Goal: Check status: Check status

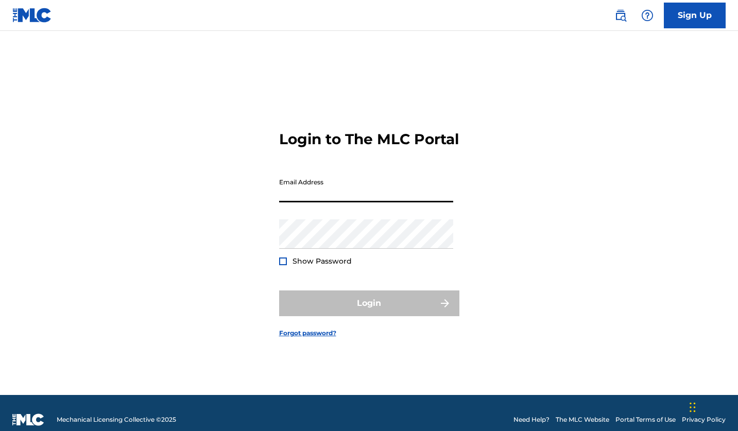
type input "[EMAIL_ADDRESS][DOMAIN_NAME]"
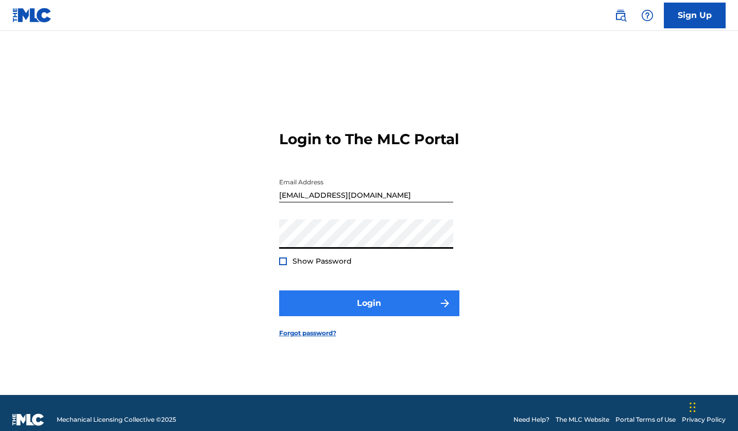
click at [369, 310] on button "Login" at bounding box center [369, 304] width 180 height 26
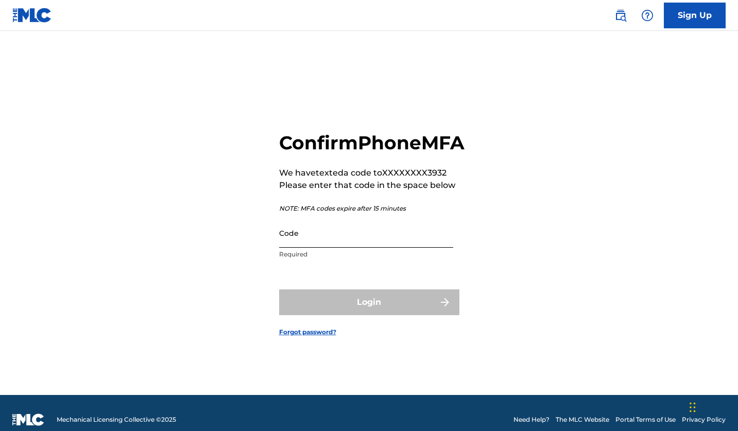
click at [341, 248] on input "Code" at bounding box center [366, 232] width 174 height 29
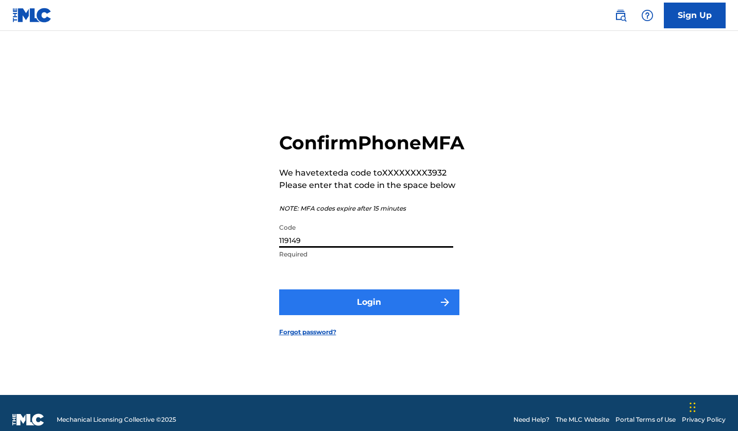
type input "119149"
click at [352, 314] on button "Login" at bounding box center [369, 303] width 180 height 26
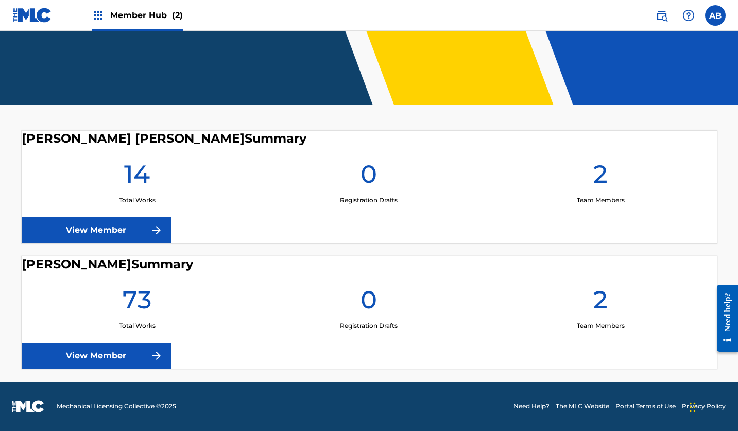
scroll to position [179, 0]
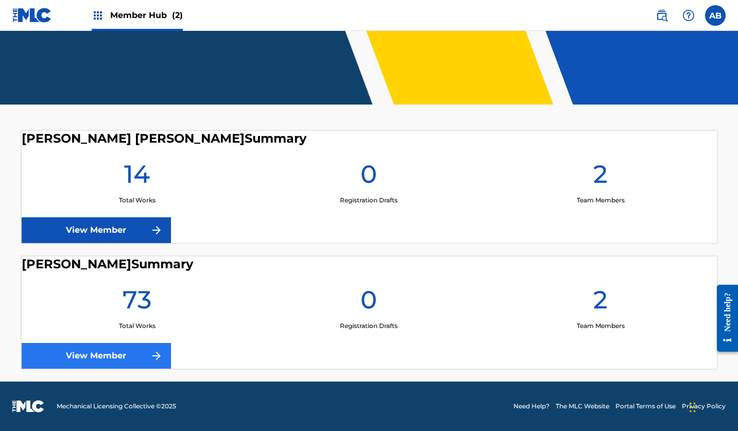
click at [89, 355] on link "View Member" at bounding box center [96, 356] width 149 height 26
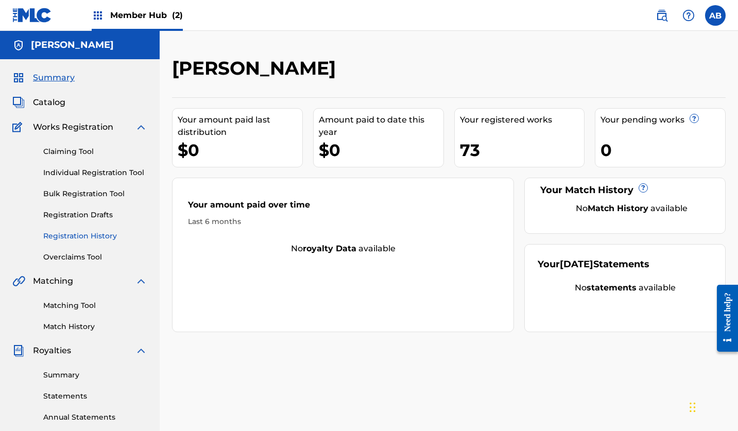
click at [75, 236] on link "Registration History" at bounding box center [95, 236] width 104 height 11
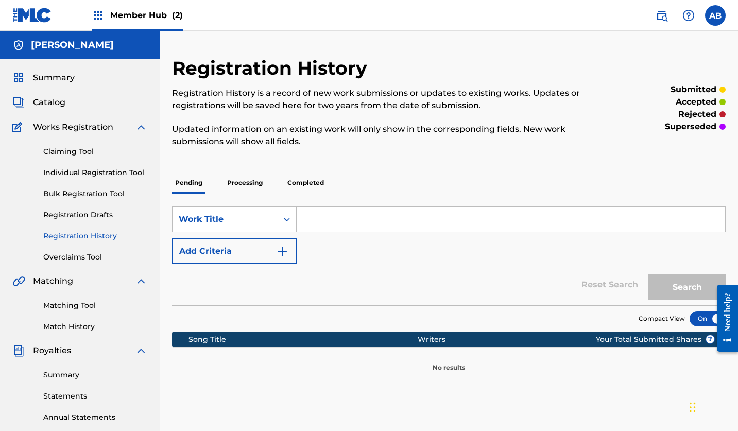
click at [242, 186] on p "Processing" at bounding box center [245, 183] width 42 height 22
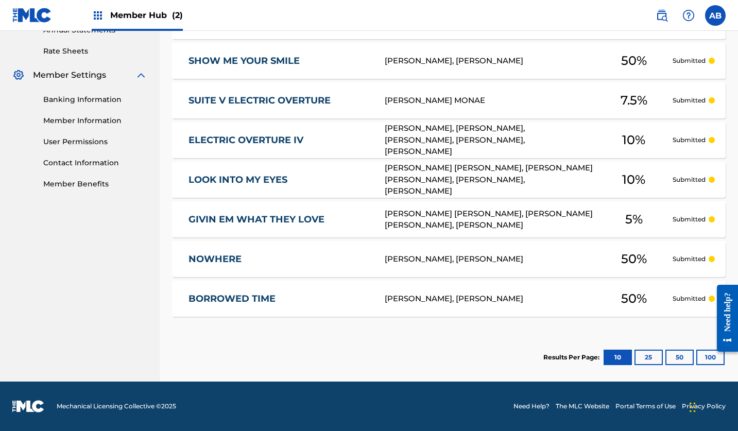
scroll to position [387, 0]
click at [707, 355] on button "100" at bounding box center [711, 357] width 28 height 15
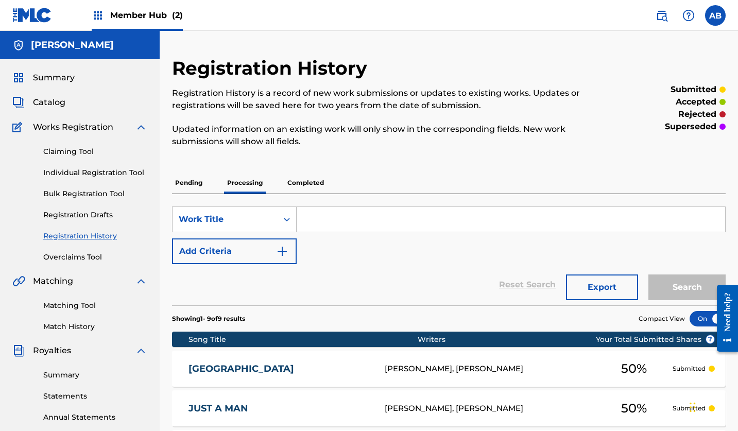
scroll to position [0, 0]
click at [307, 179] on p "Completed" at bounding box center [305, 183] width 43 height 22
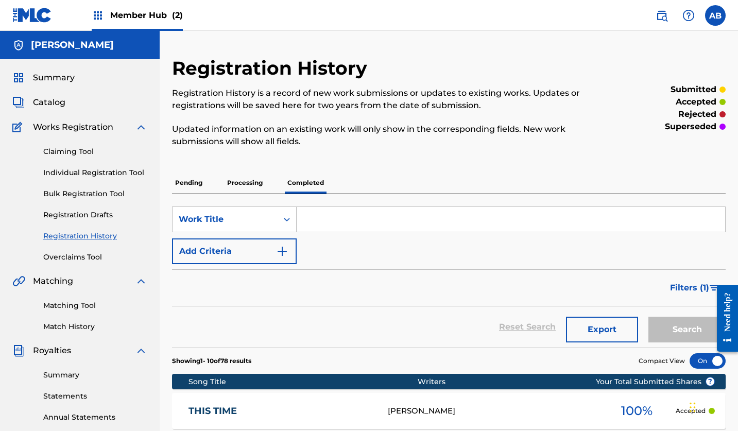
click at [160, 13] on span "Member Hub (2)" at bounding box center [146, 15] width 73 height 12
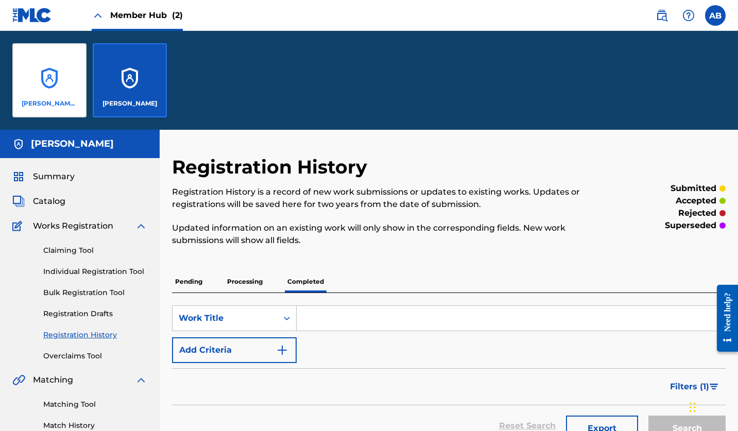
click at [36, 79] on div "[PERSON_NAME] [PERSON_NAME]" at bounding box center [49, 80] width 74 height 74
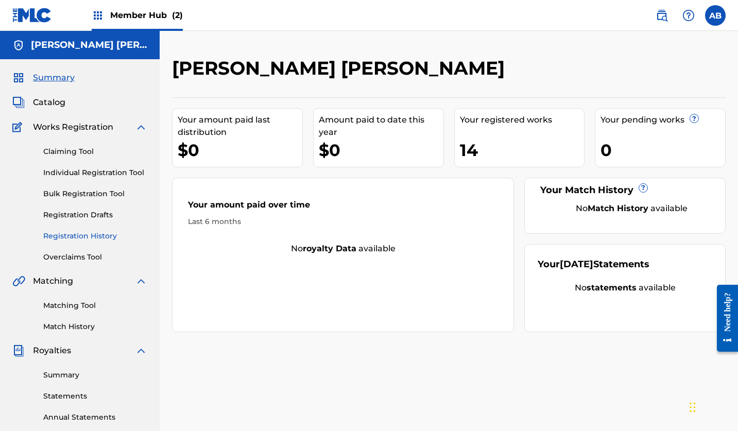
click at [87, 234] on link "Registration History" at bounding box center [95, 236] width 104 height 11
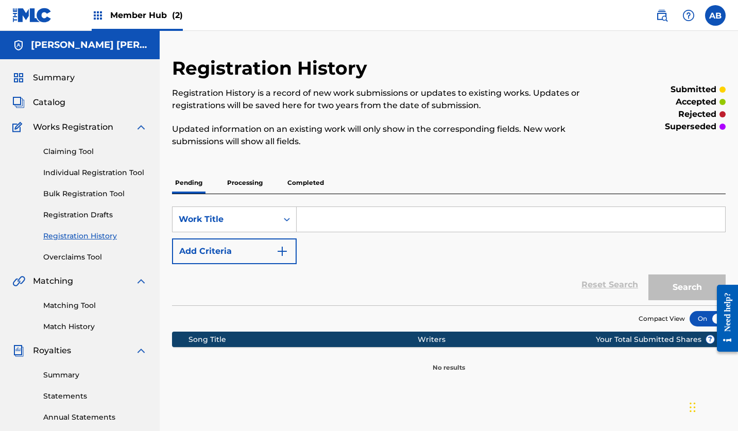
click at [295, 182] on p "Completed" at bounding box center [305, 183] width 43 height 22
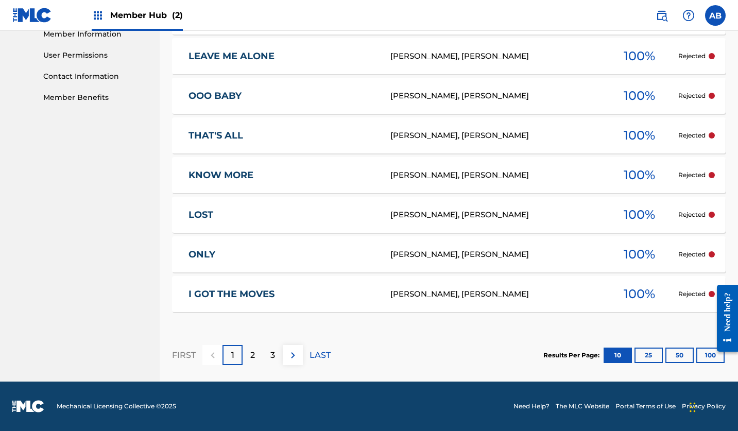
scroll to position [474, 0]
click at [705, 355] on button "100" at bounding box center [711, 355] width 28 height 15
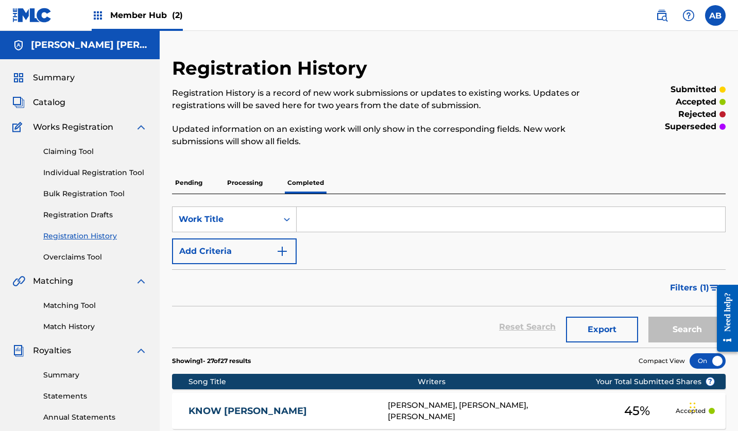
scroll to position [0, 0]
click at [241, 184] on p "Processing" at bounding box center [245, 183] width 42 height 22
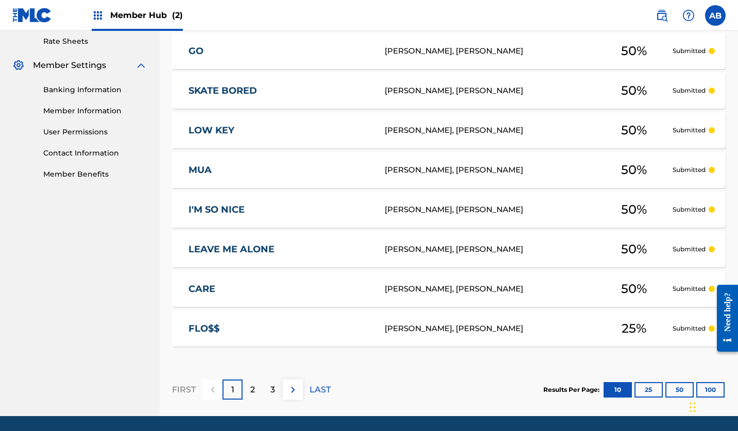
scroll to position [401, 0]
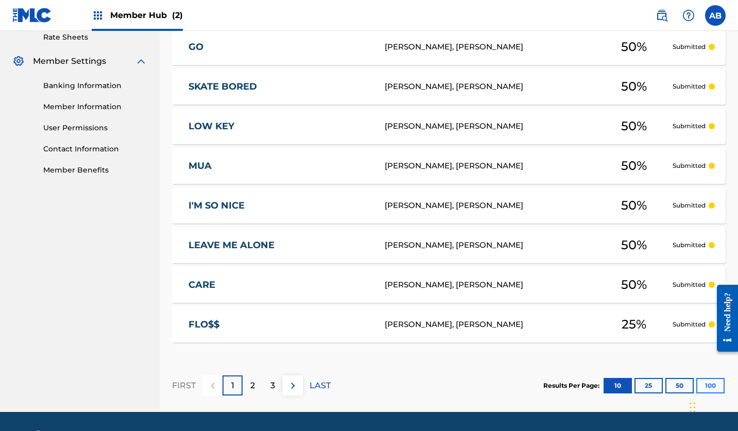
click at [708, 380] on button "100" at bounding box center [711, 385] width 28 height 15
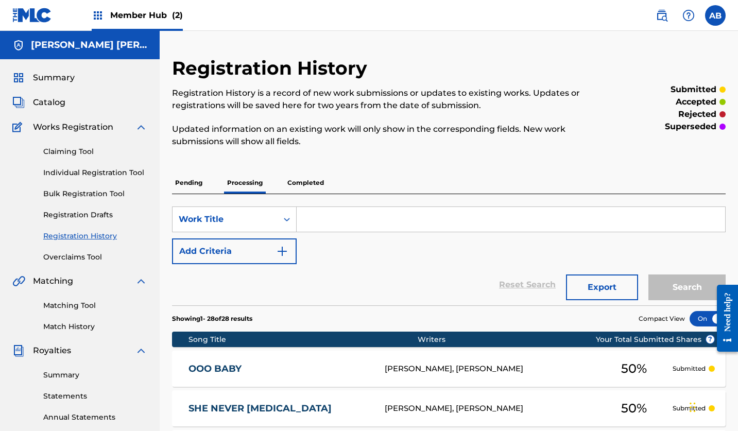
scroll to position [0, 0]
click at [52, 105] on span "Catalog" at bounding box center [49, 102] width 32 height 12
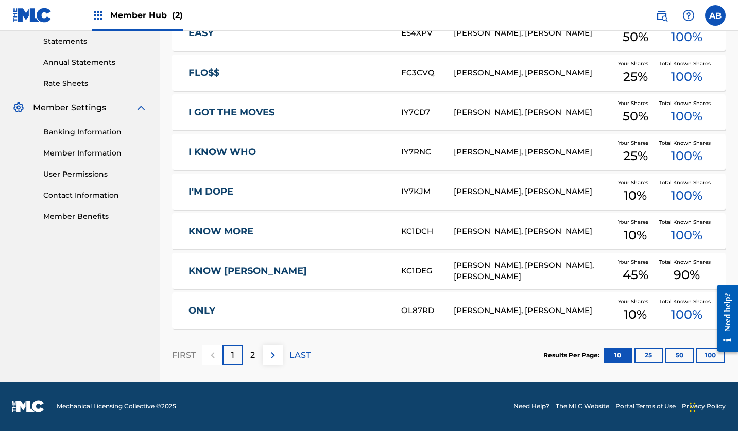
scroll to position [355, 0]
click at [706, 353] on button "100" at bounding box center [711, 355] width 28 height 15
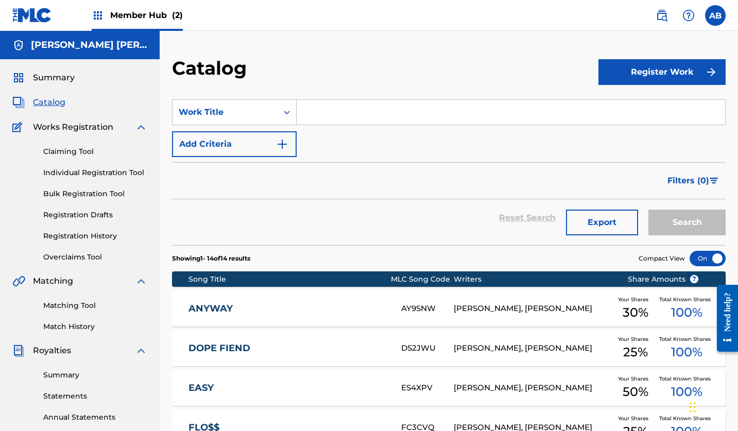
scroll to position [0, 0]
click at [140, 17] on span "Member Hub (2)" at bounding box center [146, 15] width 73 height 12
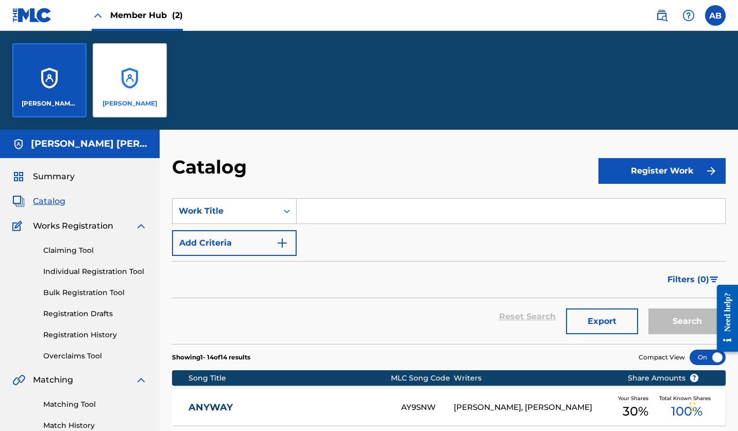
click at [119, 83] on div "[PERSON_NAME]" at bounding box center [130, 80] width 74 height 74
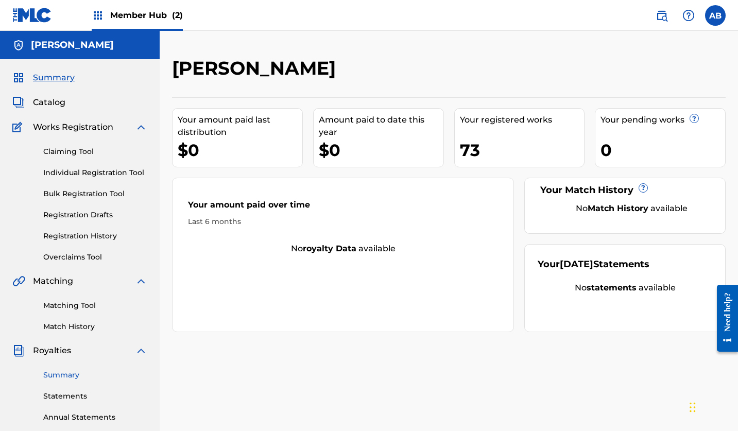
click at [65, 376] on link "Summary" at bounding box center [95, 375] width 104 height 11
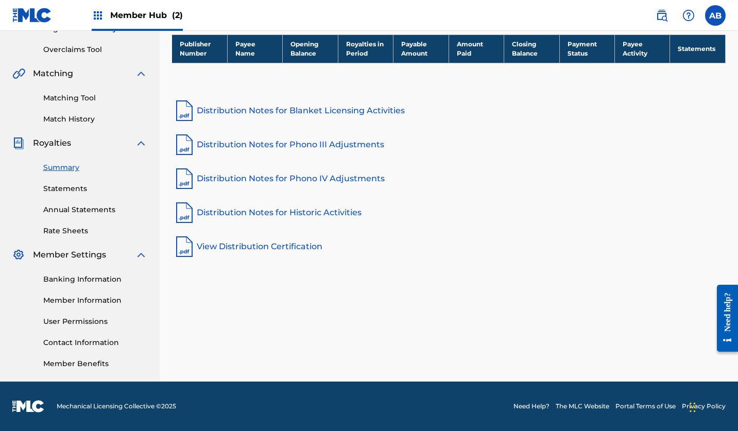
scroll to position [208, 0]
